Goal: Use online tool/utility: Utilize a website feature to perform a specific function

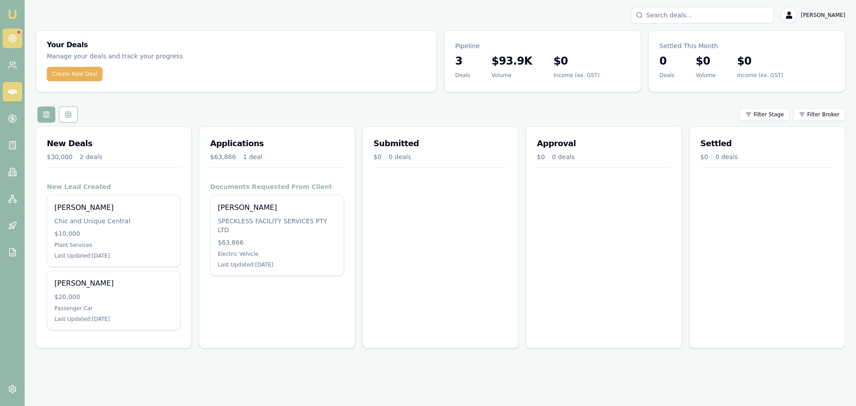
click at [15, 34] on icon at bounding box center [12, 38] width 9 height 9
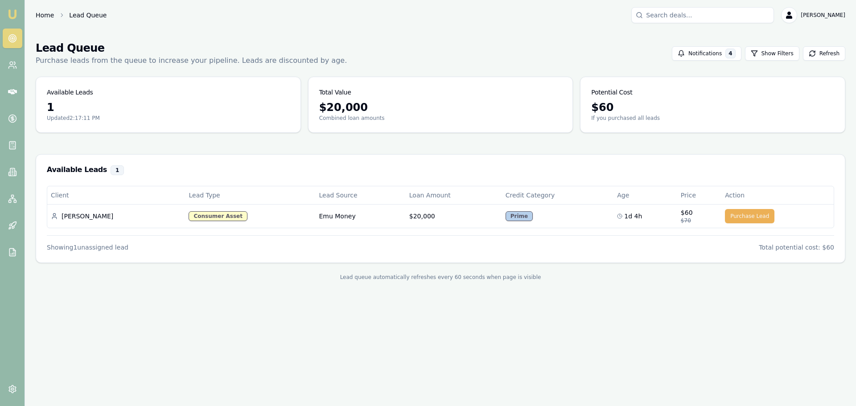
click at [41, 12] on link "Home" at bounding box center [45, 15] width 18 height 9
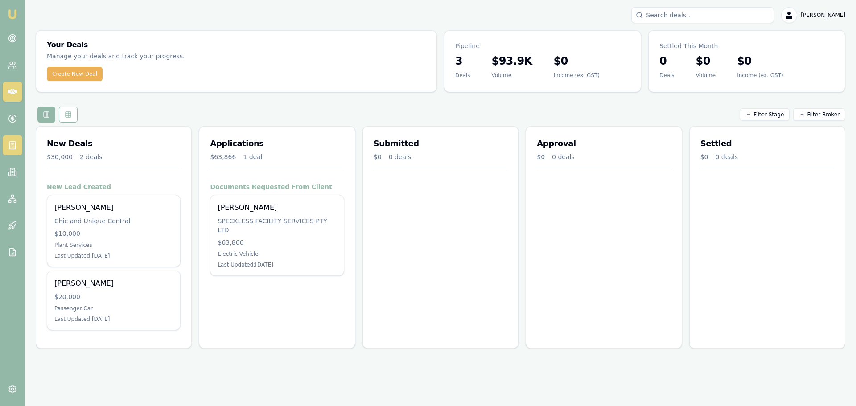
click at [10, 139] on link at bounding box center [13, 145] width 20 height 20
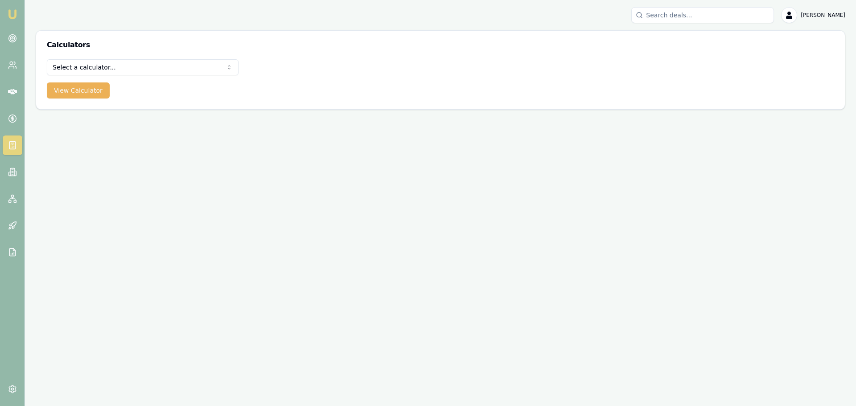
click at [139, 78] on form "Select a calculator... Finance Quote Lender Match Payslip Calculator View Calcu…" at bounding box center [143, 78] width 192 height 39
click at [145, 60] on html "Emu Broker [PERSON_NAME] Toggle Menu Calculators Select a calculator... Finance…" at bounding box center [428, 203] width 856 height 406
select select "payslip-calculator"
click at [74, 91] on button "View Calculator" at bounding box center [78, 90] width 63 height 16
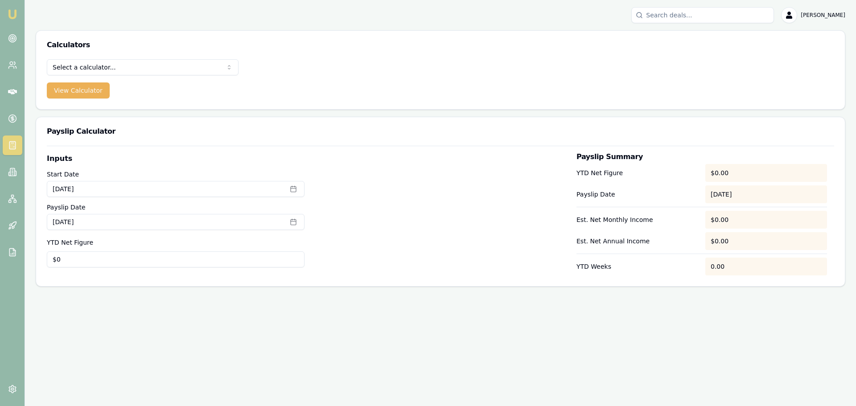
type input "0"
click at [67, 257] on input "0" at bounding box center [176, 259] width 258 height 16
type input "8"
click at [523, 259] on div at bounding box center [440, 214] width 258 height 122
click at [92, 67] on html "Emu Broker [PERSON_NAME] Toggle Menu Calculators Select a calculator... Finance…" at bounding box center [428, 203] width 856 height 406
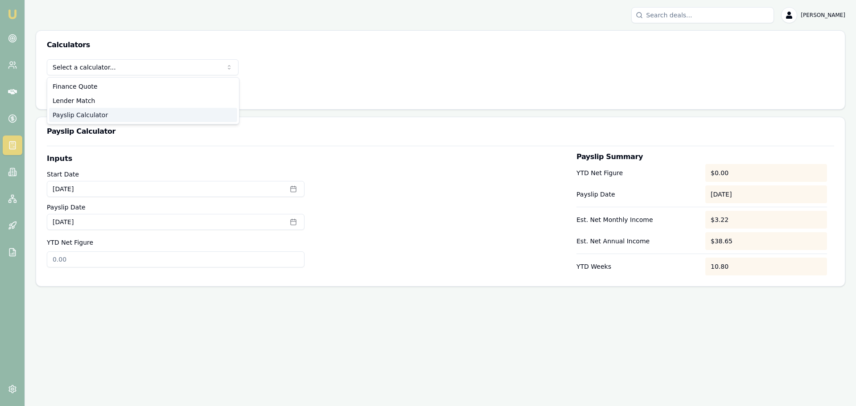
select select "payslip-calculator"
click at [146, 154] on label "Inputs" at bounding box center [176, 158] width 258 height 11
click at [116, 261] on input "YTD Net Figure" at bounding box center [176, 259] width 258 height 16
type input "$53,263"
click at [443, 183] on div at bounding box center [440, 214] width 258 height 122
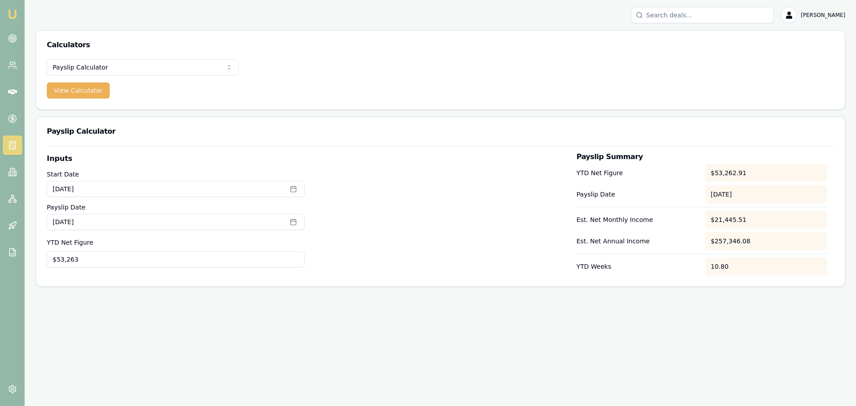
click at [431, 353] on div "Emu Broker [PERSON_NAME] Toggle Menu Calculators Payslip Calculator Finance Quo…" at bounding box center [428, 203] width 856 height 406
click at [16, 40] on circle at bounding box center [12, 39] width 8 height 8
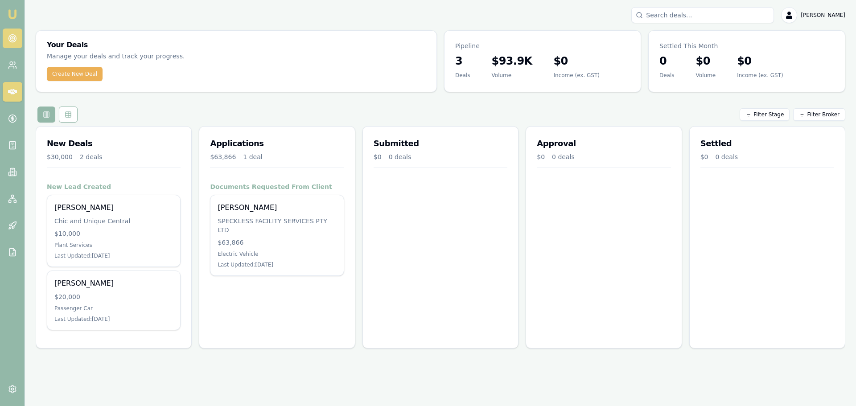
click at [17, 46] on link at bounding box center [13, 39] width 20 height 20
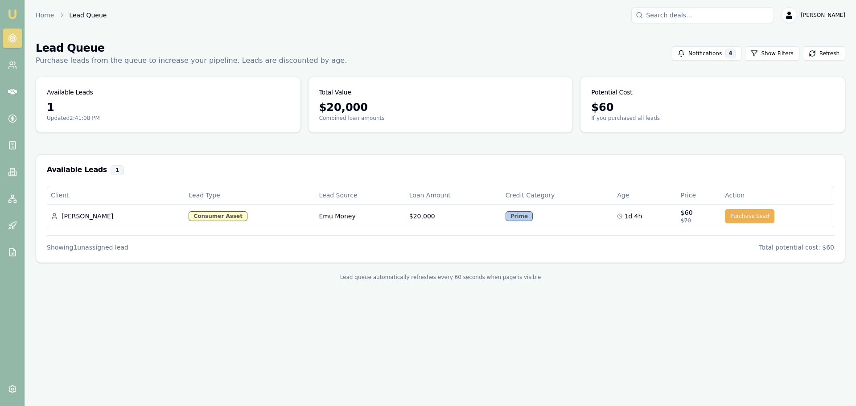
click at [13, 40] on circle at bounding box center [12, 38] width 4 height 4
click at [243, 251] on div "Showing 1 unassigned lead Total potential cost: $60" at bounding box center [440, 243] width 787 height 16
click at [10, 45] on link at bounding box center [13, 39] width 20 height 20
click at [46, 14] on link "Home" at bounding box center [45, 15] width 18 height 9
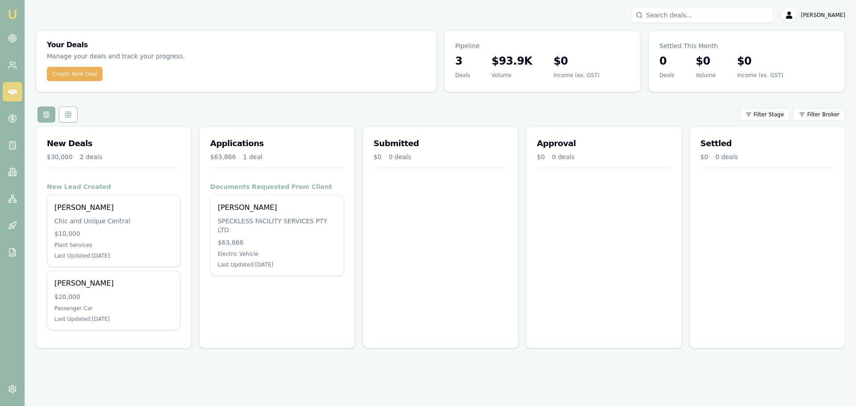
click at [443, 209] on div "Submitted $0 0 deals" at bounding box center [440, 237] width 156 height 222
click at [12, 250] on icon at bounding box center [12, 252] width 9 height 9
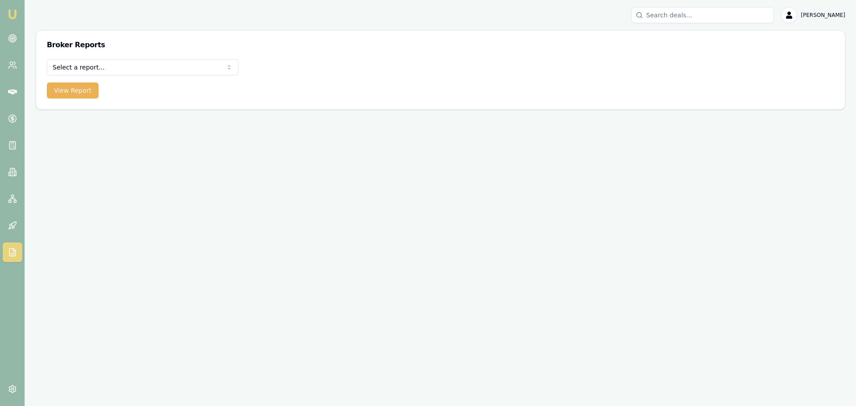
click at [125, 66] on html "Emu Broker Jack Armstrong Toggle Menu Broker Reports Select a report... All Dea…" at bounding box center [428, 203] width 856 height 406
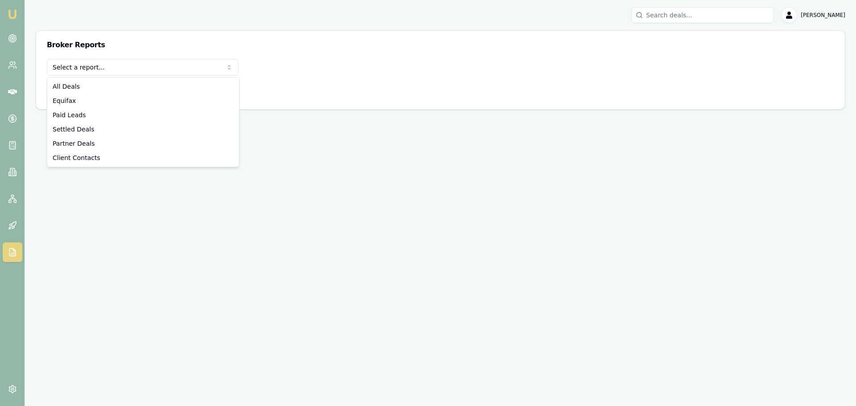
select select "paid-leads"
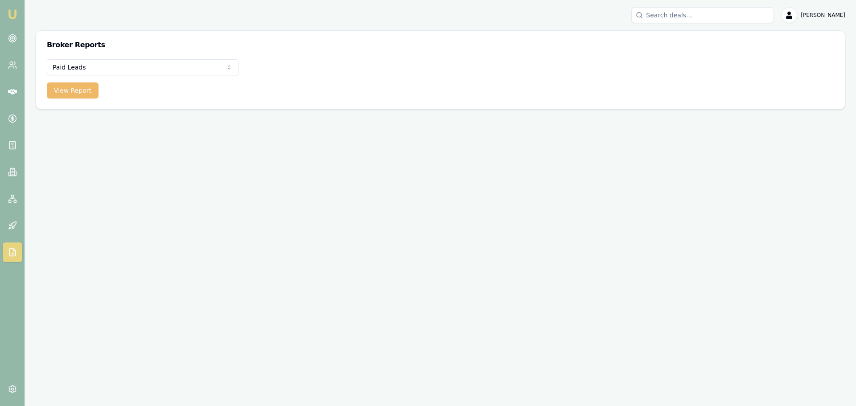
click at [77, 95] on button "View Report" at bounding box center [73, 90] width 52 height 16
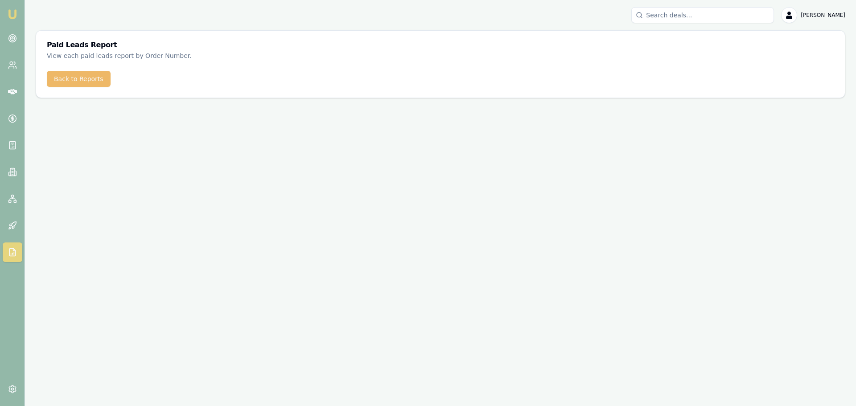
click at [80, 78] on button "Back to Reports" at bounding box center [79, 79] width 64 height 16
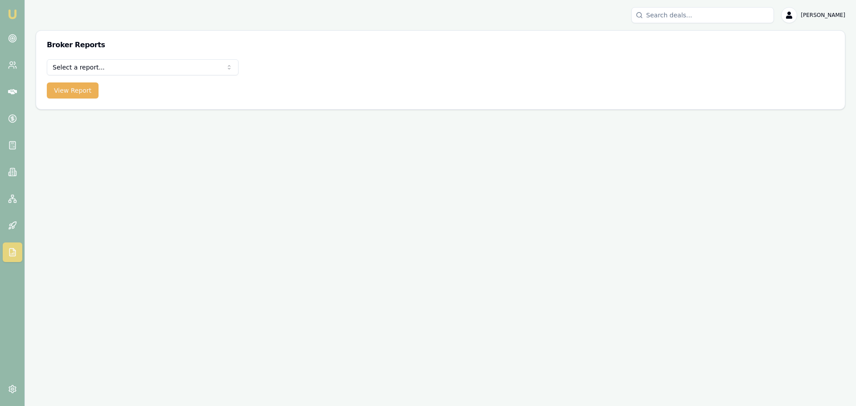
click at [102, 69] on html "Emu Broker Jack Armstrong Toggle Menu Broker Reports Select a report... All Dea…" at bounding box center [428, 203] width 856 height 406
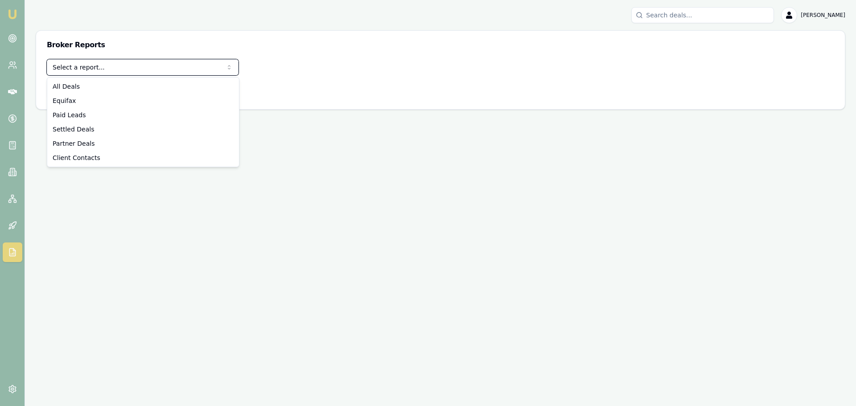
click at [57, 227] on html "Emu Broker Jack Armstrong Toggle Menu Broker Reports Select a report... All Dea…" at bounding box center [428, 203] width 856 height 406
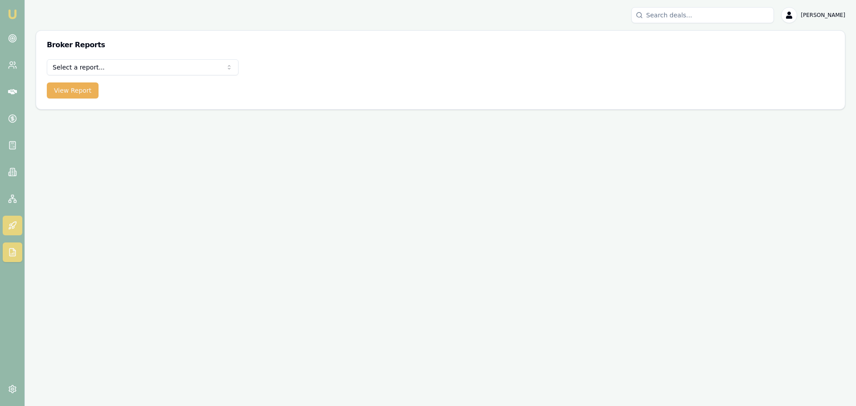
click at [5, 225] on link at bounding box center [13, 226] width 20 height 20
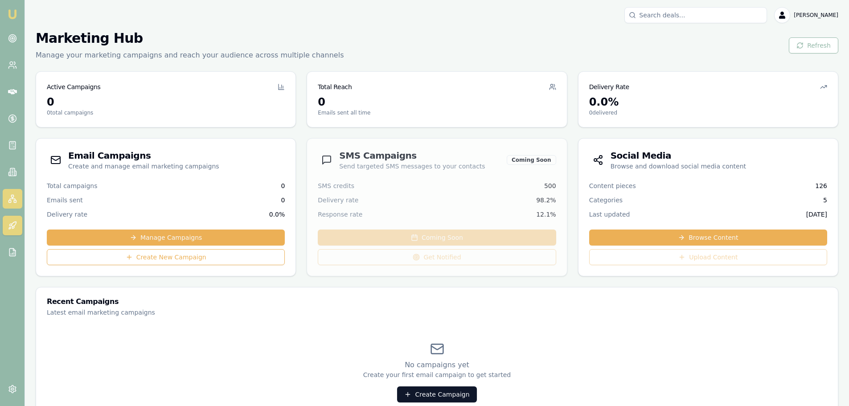
click at [5, 194] on link at bounding box center [13, 199] width 20 height 20
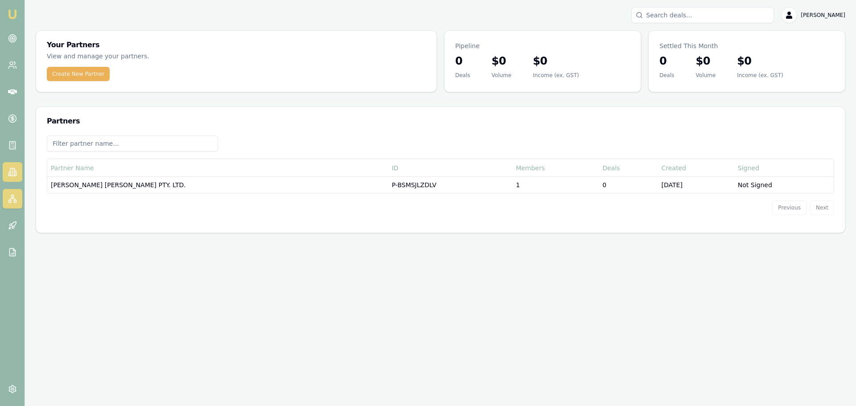
click at [5, 173] on link at bounding box center [13, 172] width 20 height 20
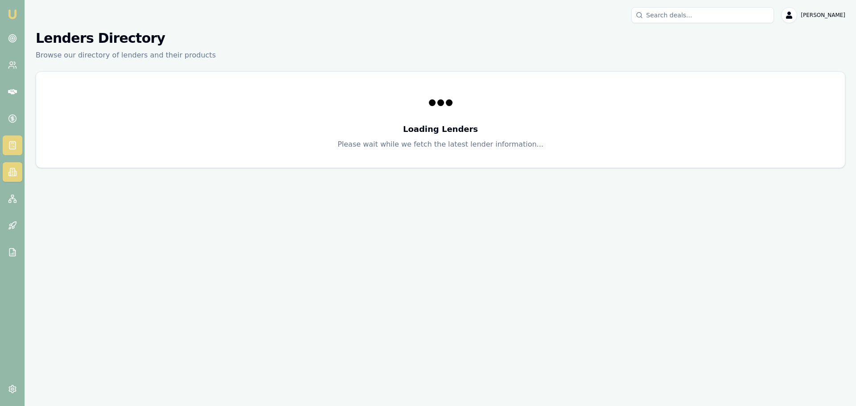
click at [13, 147] on icon at bounding box center [12, 145] width 9 height 9
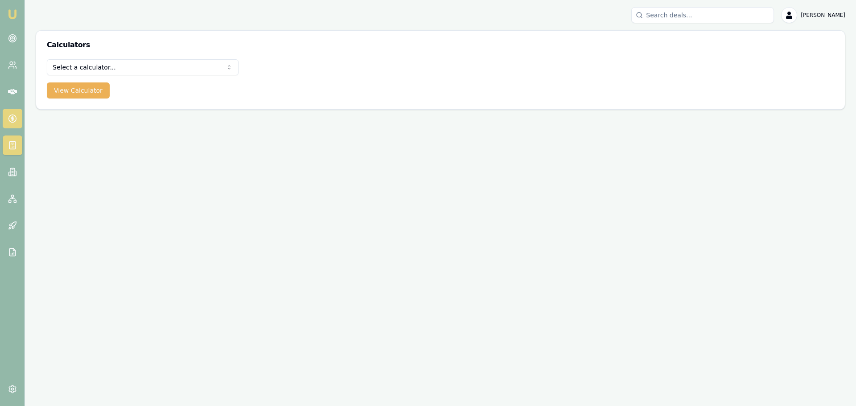
click at [15, 119] on icon at bounding box center [12, 118] width 9 height 9
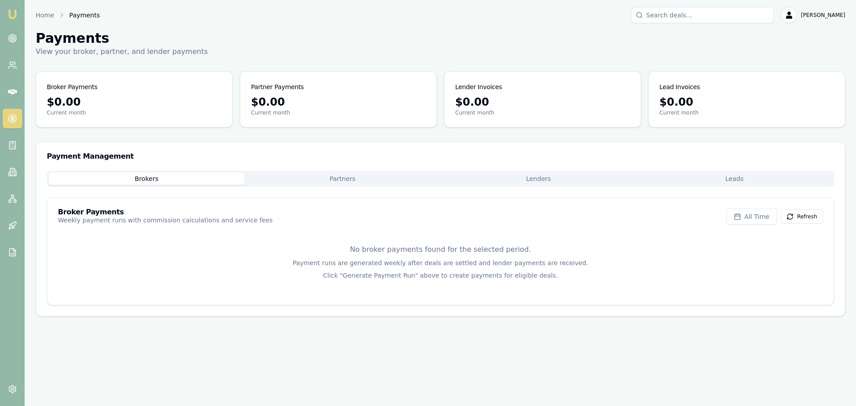
click at [779, 181] on button "Leads" at bounding box center [734, 178] width 196 height 12
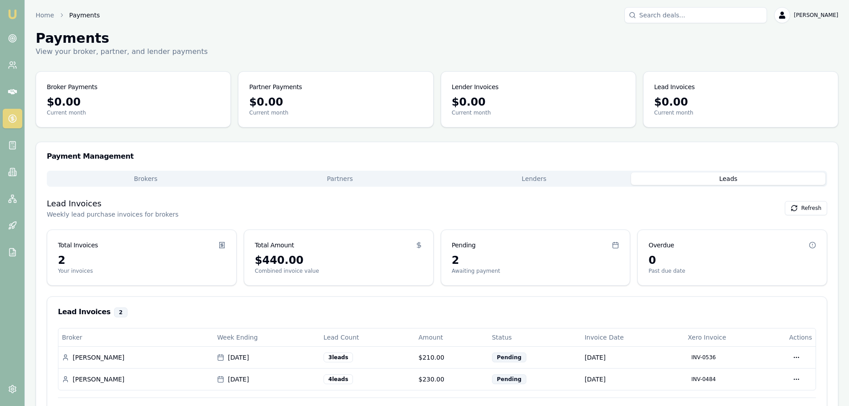
click at [536, 178] on button "Lenders" at bounding box center [534, 178] width 194 height 12
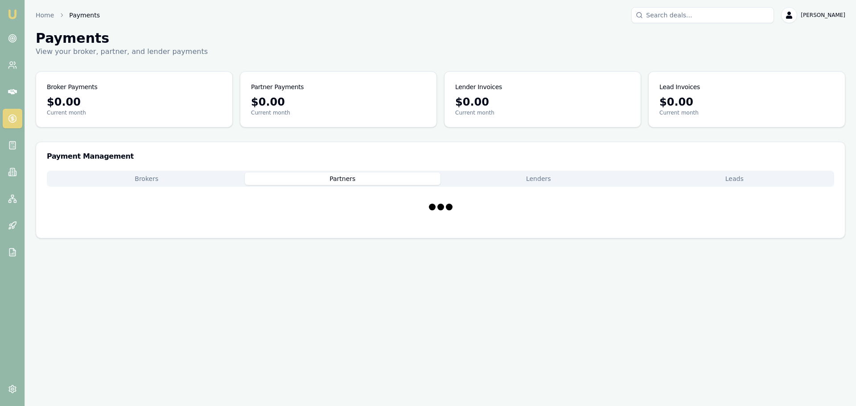
click at [355, 176] on button "Partners" at bounding box center [343, 178] width 196 height 12
click at [112, 176] on button "Brokers" at bounding box center [147, 178] width 196 height 12
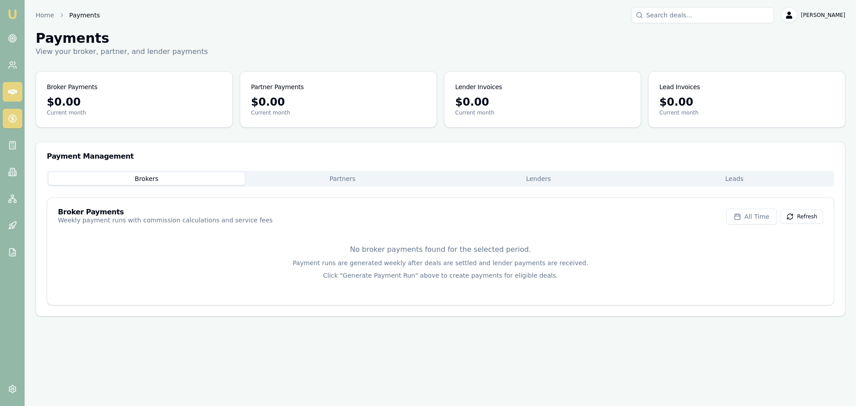
click at [13, 90] on icon at bounding box center [12, 91] width 9 height 5
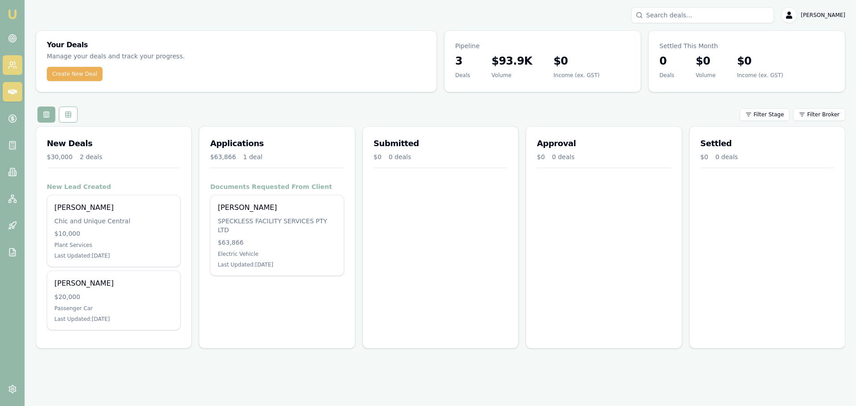
click at [13, 65] on icon at bounding box center [12, 65] width 9 height 9
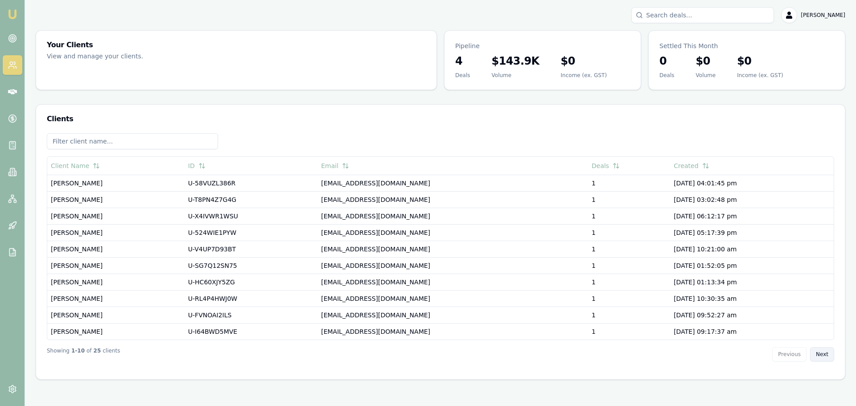
click at [825, 359] on button "Next" at bounding box center [822, 354] width 24 height 14
